Goal: Transaction & Acquisition: Purchase product/service

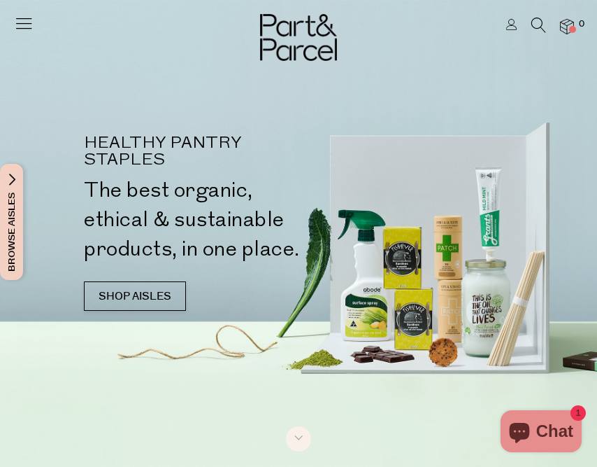
click at [29, 24] on icon at bounding box center [24, 23] width 20 height 20
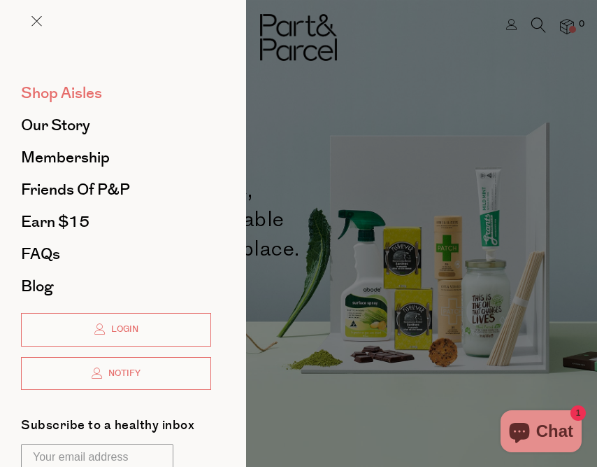
click at [61, 90] on span "Shop Aisles" at bounding box center [61, 93] width 81 height 22
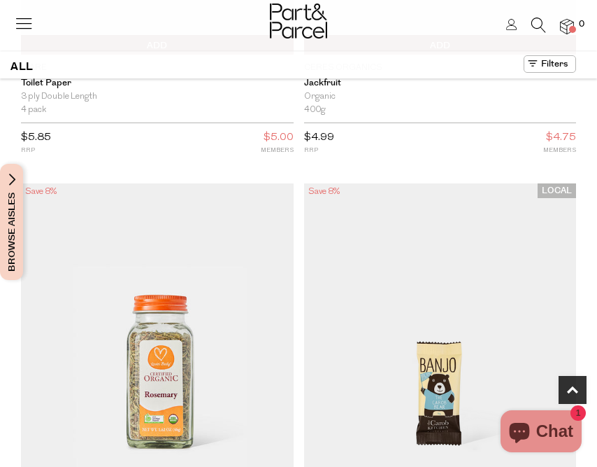
scroll to position [384, 0]
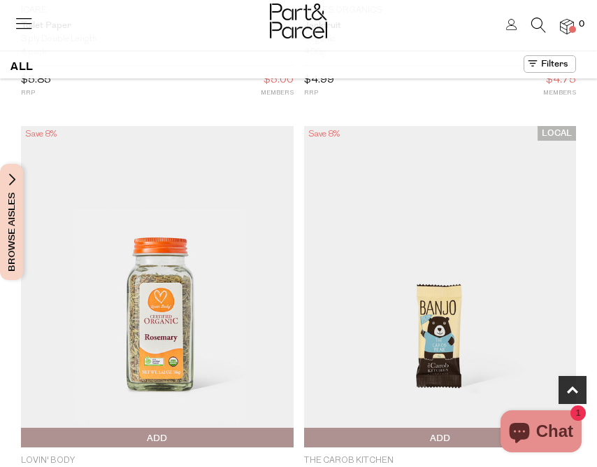
click at [27, 21] on icon at bounding box center [24, 23] width 20 height 20
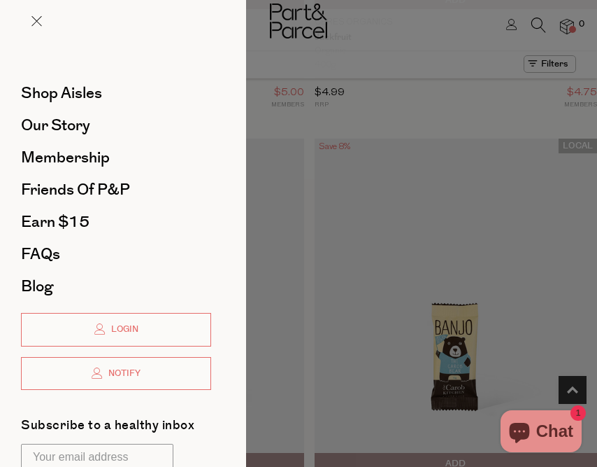
scroll to position [0, 0]
click at [88, 91] on span "Shop Aisles" at bounding box center [61, 93] width 81 height 22
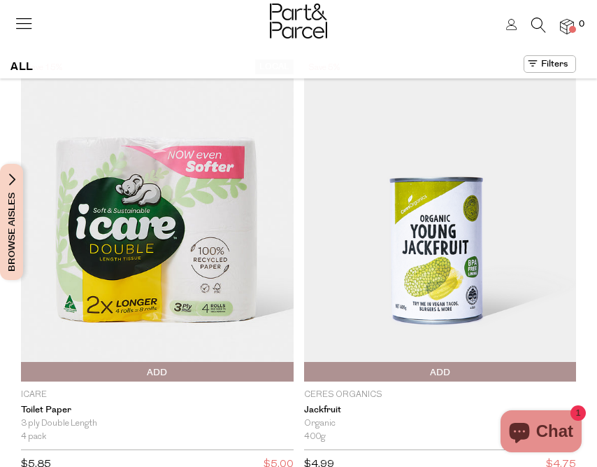
click at [537, 21] on icon at bounding box center [539, 24] width 15 height 15
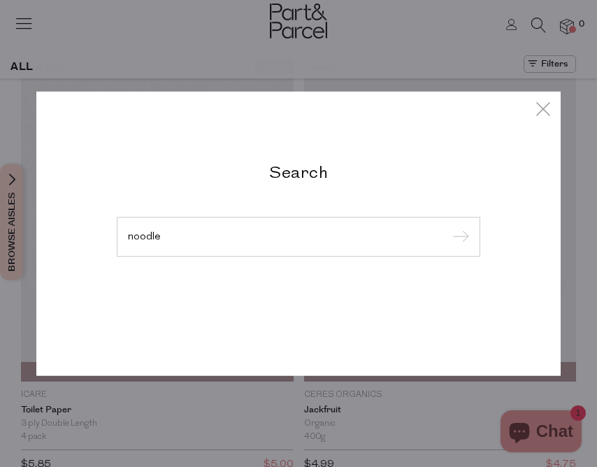
type input "noodle"
click at [459, 237] on input "submit" at bounding box center [458, 237] width 21 height 21
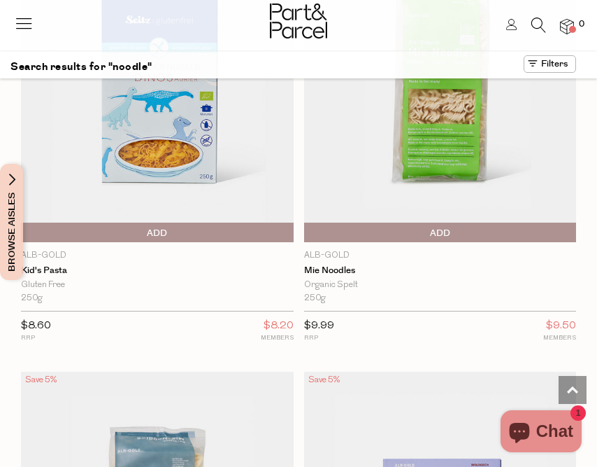
scroll to position [2398, 0]
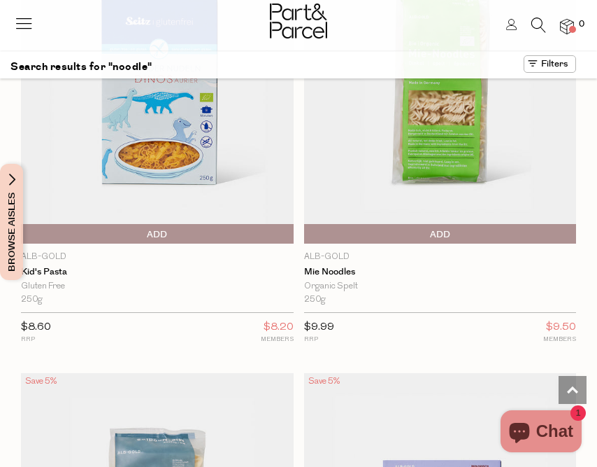
click at [308, 224] on span "Add To Parcel" at bounding box center [308, 234] width 0 height 21
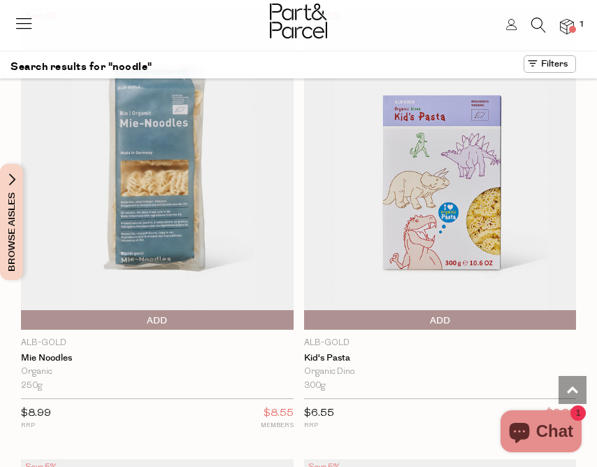
scroll to position [2768, 0]
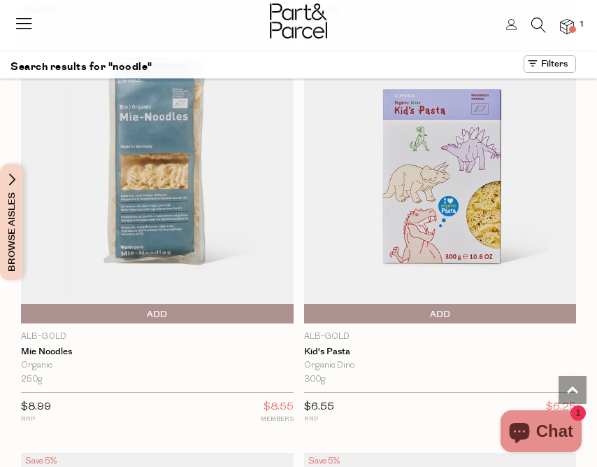
click at [24, 304] on span "Add To Parcel" at bounding box center [24, 314] width 0 height 21
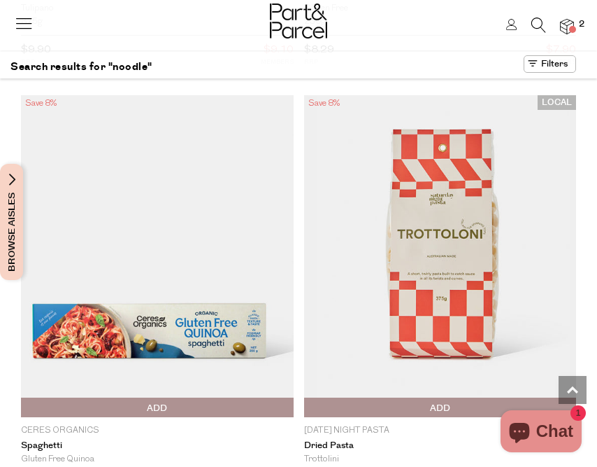
scroll to position [290, 0]
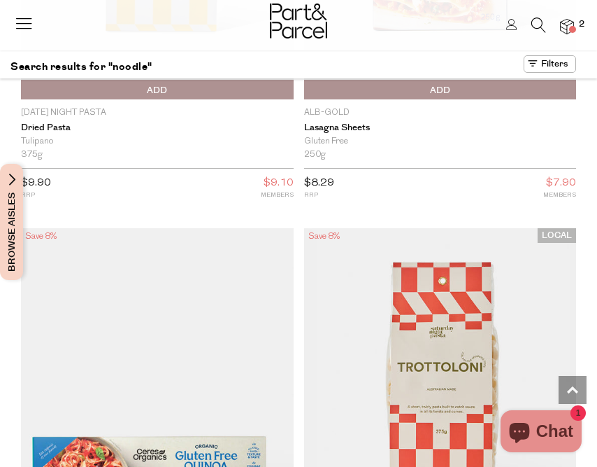
click at [540, 18] on icon at bounding box center [539, 24] width 15 height 15
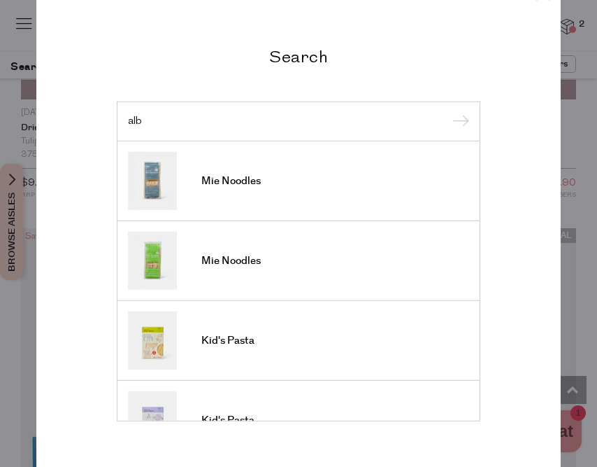
type input "alb"
click at [459, 122] on input "submit" at bounding box center [458, 121] width 21 height 21
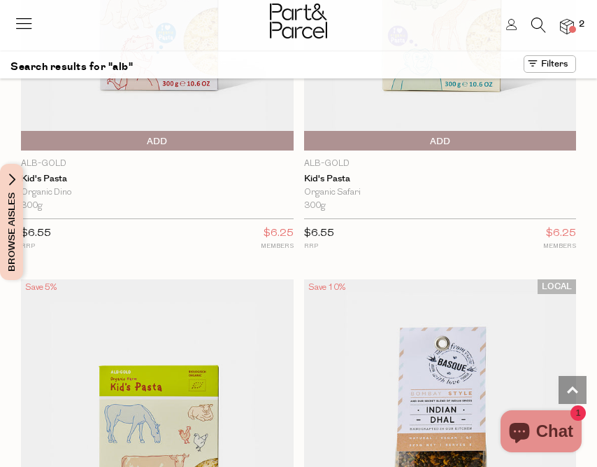
scroll to position [965, 0]
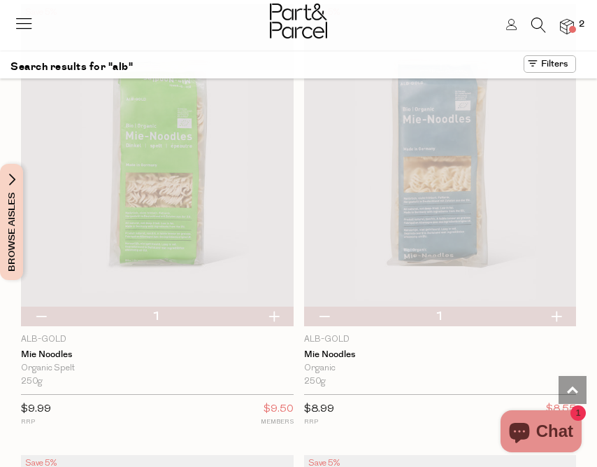
click at [540, 15] on div at bounding box center [298, 22] width 597 height 45
click at [539, 27] on icon at bounding box center [539, 24] width 15 height 15
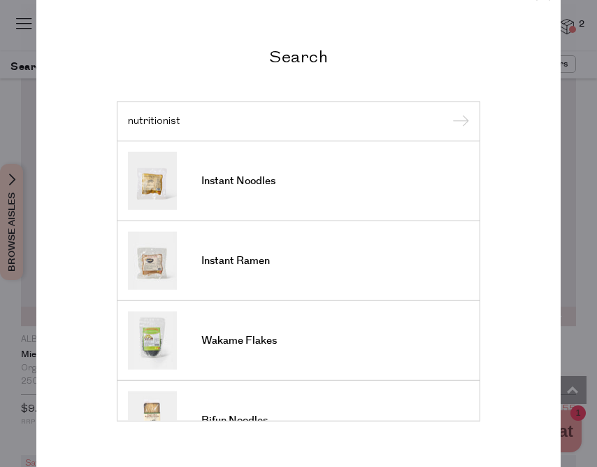
type input "nutritionist"
click at [459, 122] on input "submit" at bounding box center [458, 121] width 21 height 21
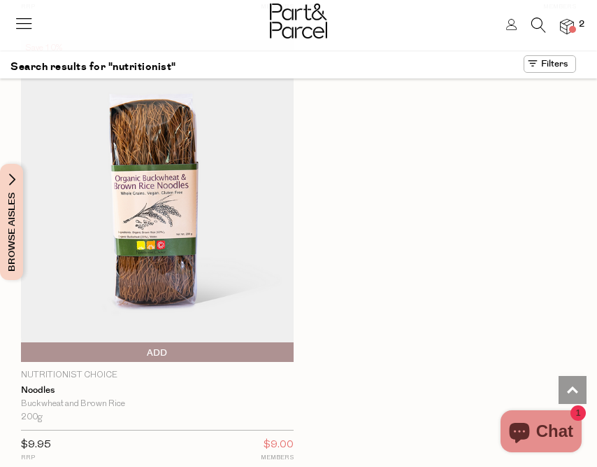
scroll to position [2271, 0]
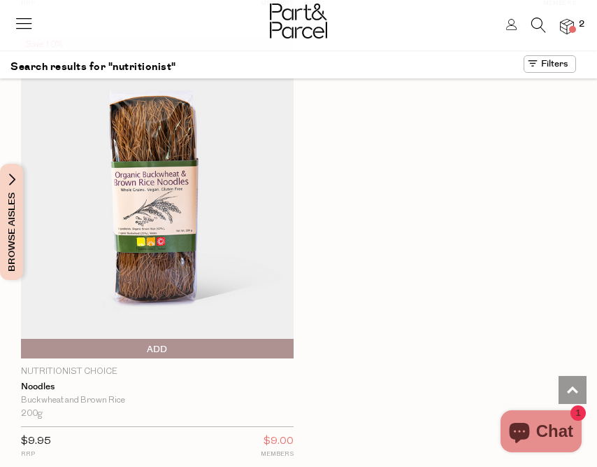
click at [147, 341] on span "Add To Parcel" at bounding box center [157, 349] width 266 height 21
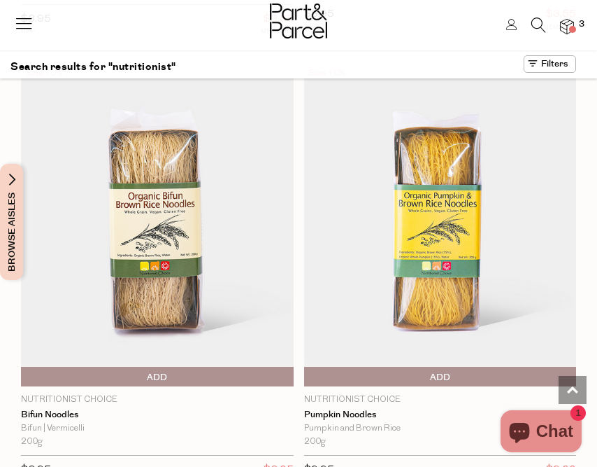
scroll to position [1795, 0]
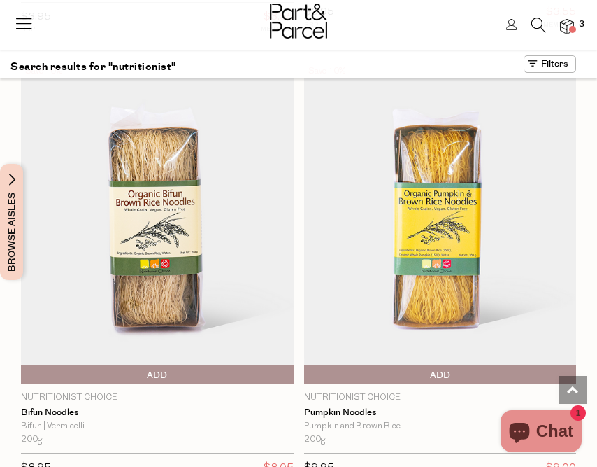
click at [169, 368] on span "Add To Parcel" at bounding box center [157, 374] width 266 height 21
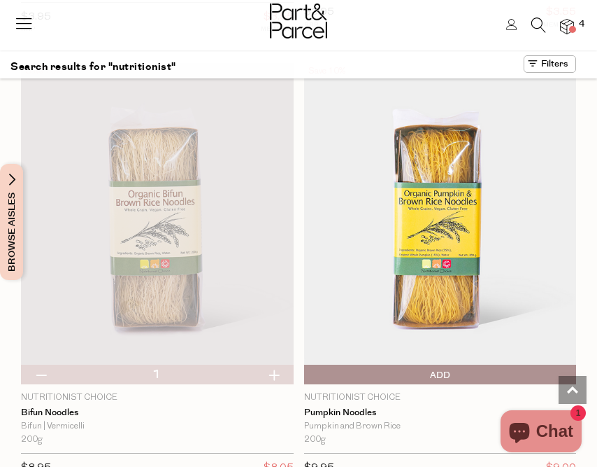
click at [572, 21] on img at bounding box center [567, 27] width 14 height 16
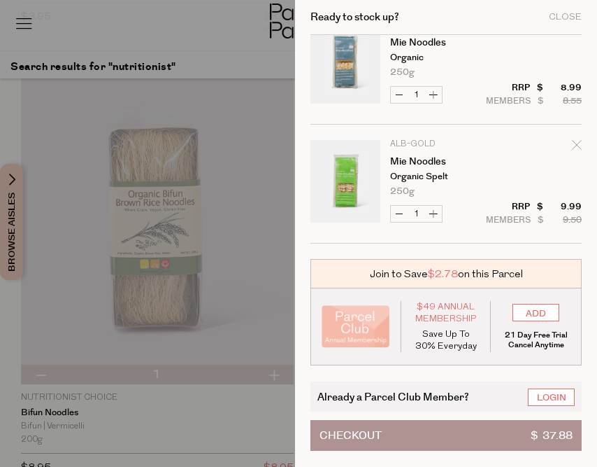
scroll to position [267, 0]
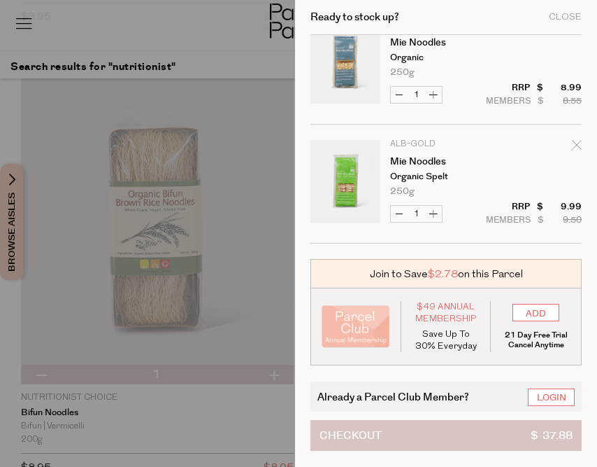
click at [415, 428] on button "Checkout $ 37.88" at bounding box center [446, 435] width 271 height 31
